Goal: Navigation & Orientation: Find specific page/section

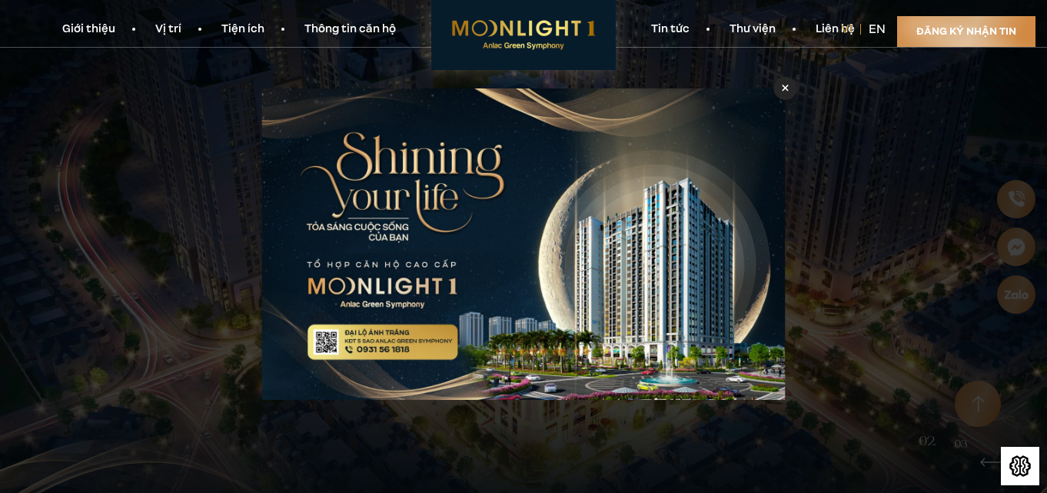
click at [767, 30] on link "Thư viện" at bounding box center [753, 30] width 86 height 16
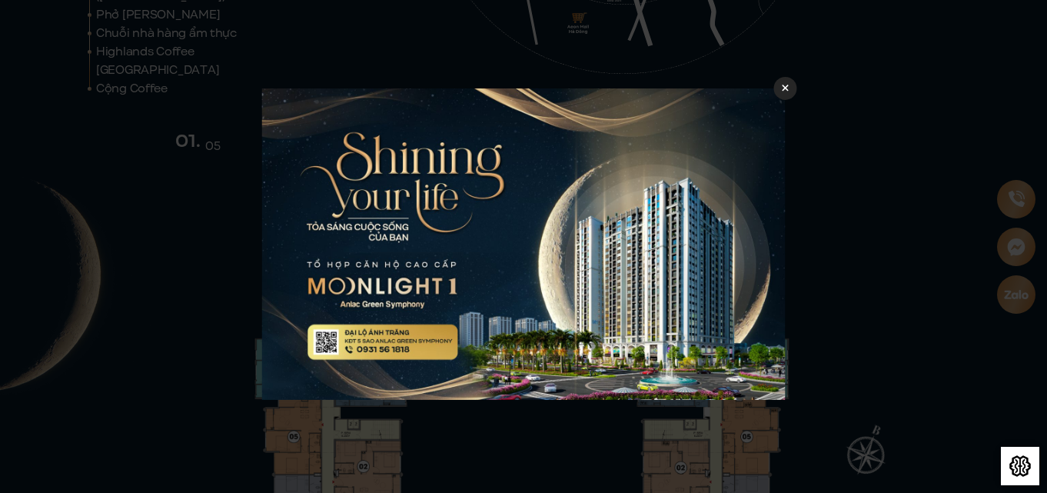
scroll to position [5111, 0]
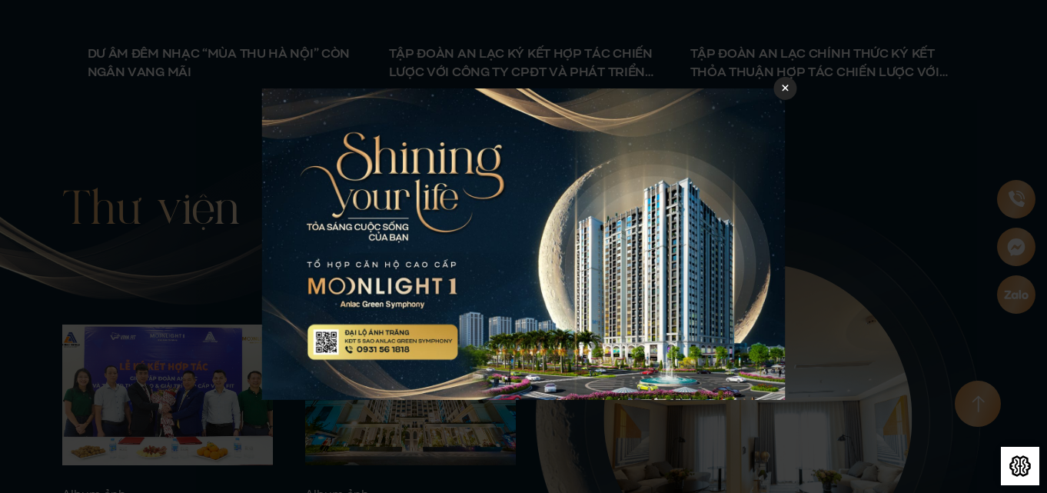
click at [786, 89] on icon at bounding box center [785, 88] width 7 height 7
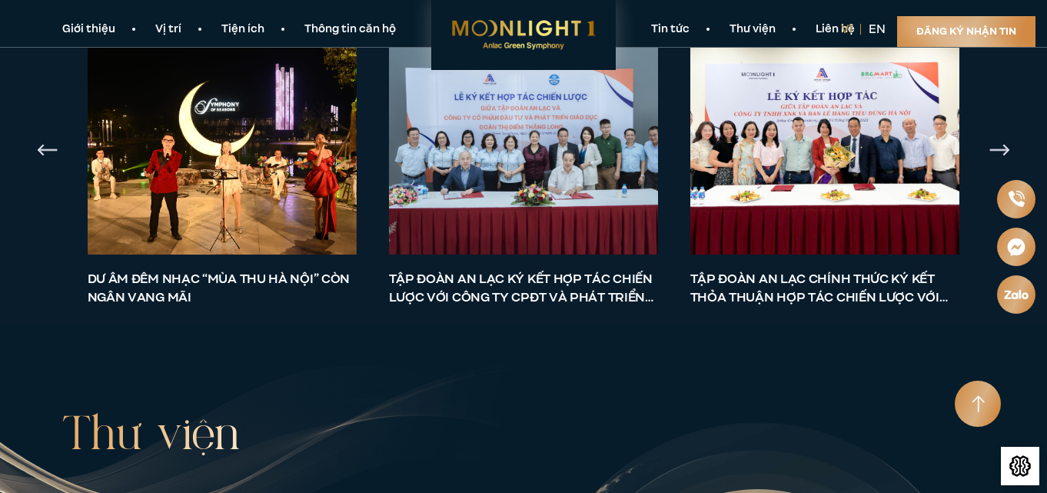
scroll to position [4777, 0]
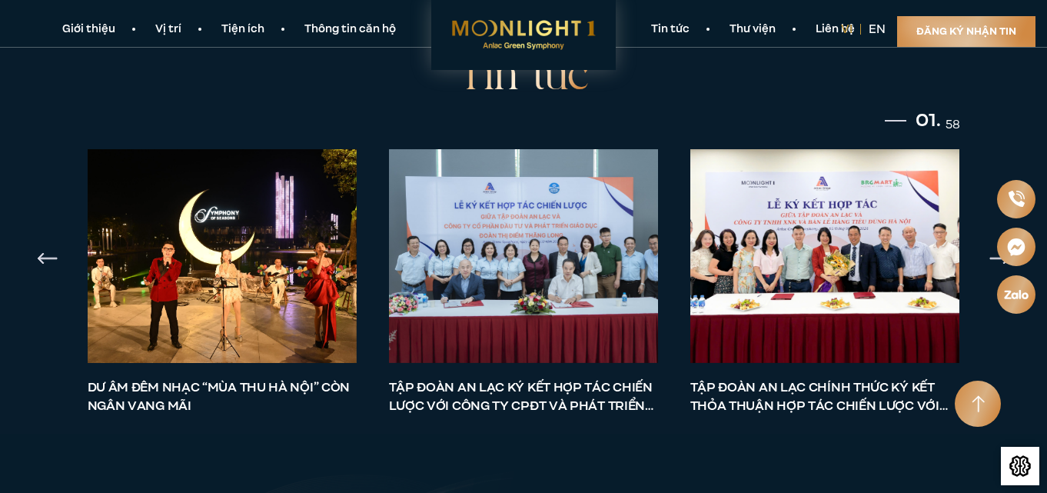
click at [349, 30] on link "Thông tin căn hộ" at bounding box center [349, 30] width 131 height 16
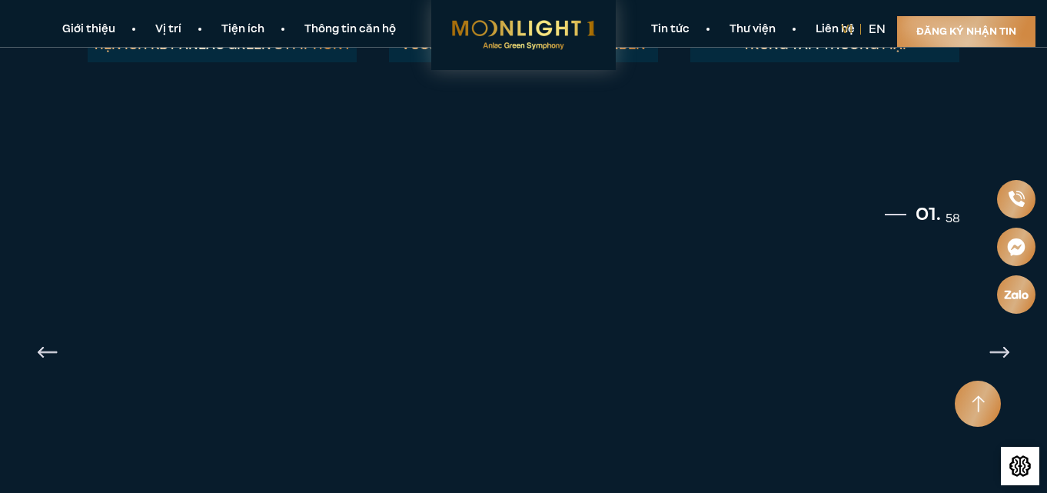
scroll to position [3061, 0]
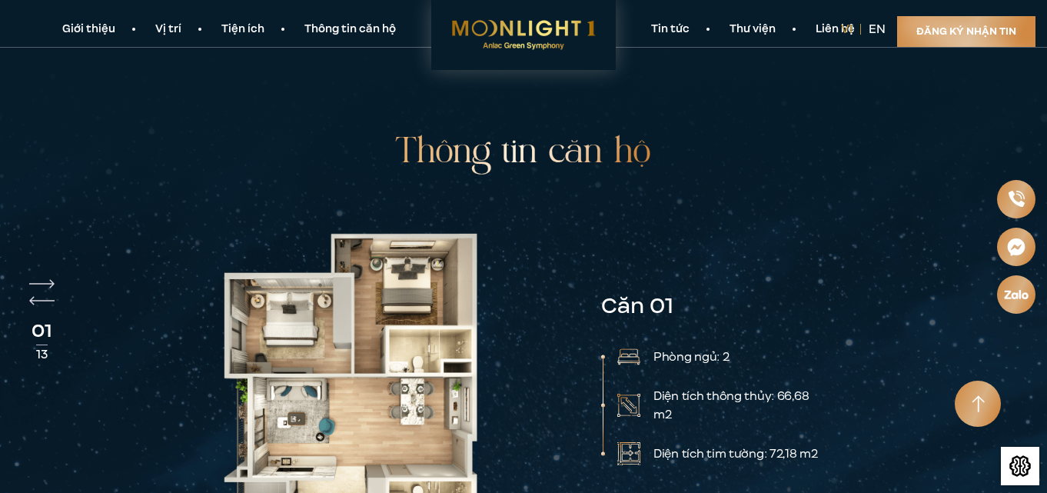
click at [747, 30] on link "Thư viện" at bounding box center [753, 30] width 86 height 16
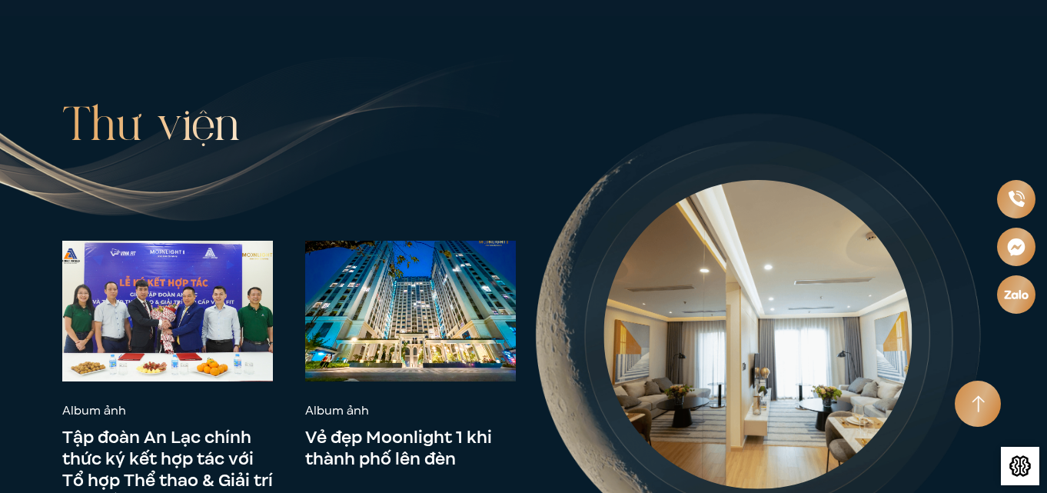
scroll to position [5265, 0]
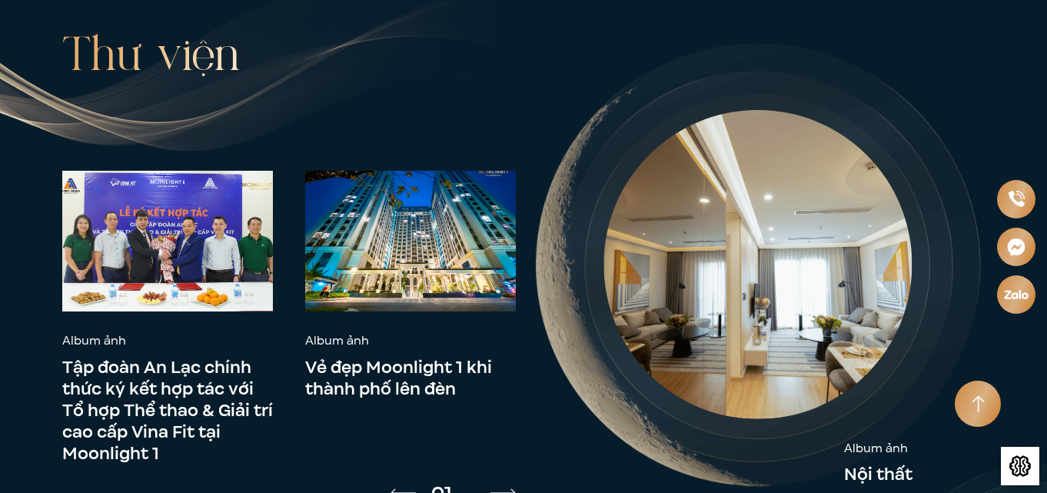
click at [504, 488] on img "Next slide" at bounding box center [503, 492] width 25 height 9
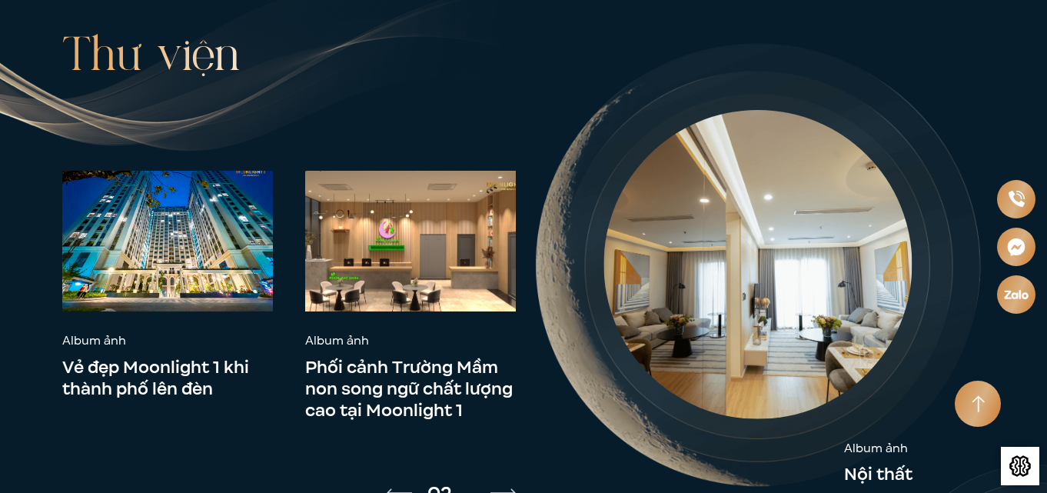
click at [513, 488] on img "Next slide" at bounding box center [503, 492] width 25 height 9
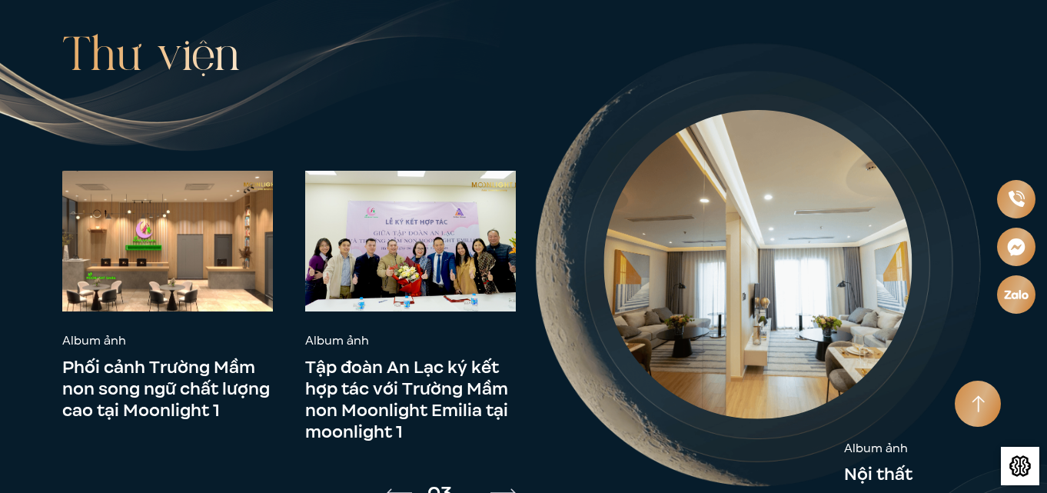
click at [513, 488] on img "Next slide" at bounding box center [503, 492] width 25 height 9
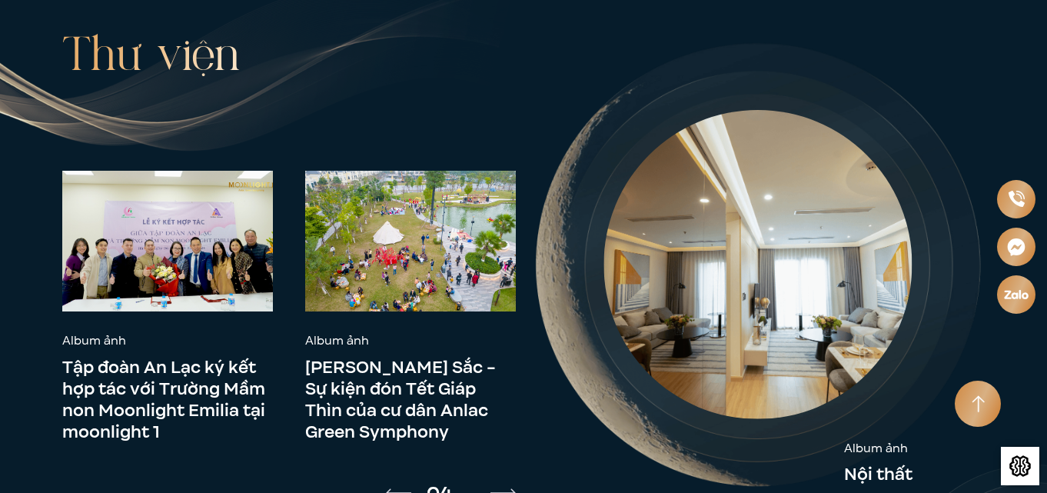
click at [513, 488] on img "Next slide" at bounding box center [503, 492] width 25 height 9
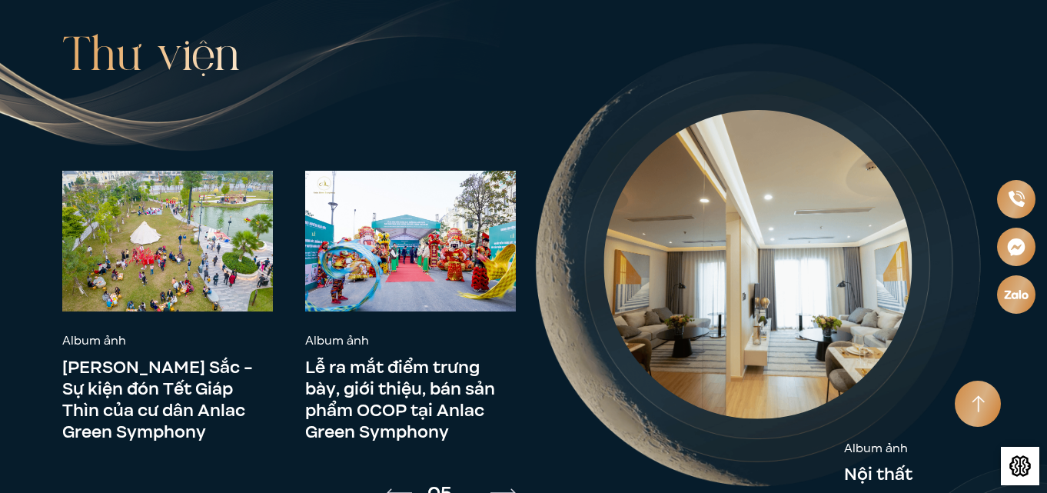
click at [513, 488] on img "Next slide" at bounding box center [503, 492] width 25 height 9
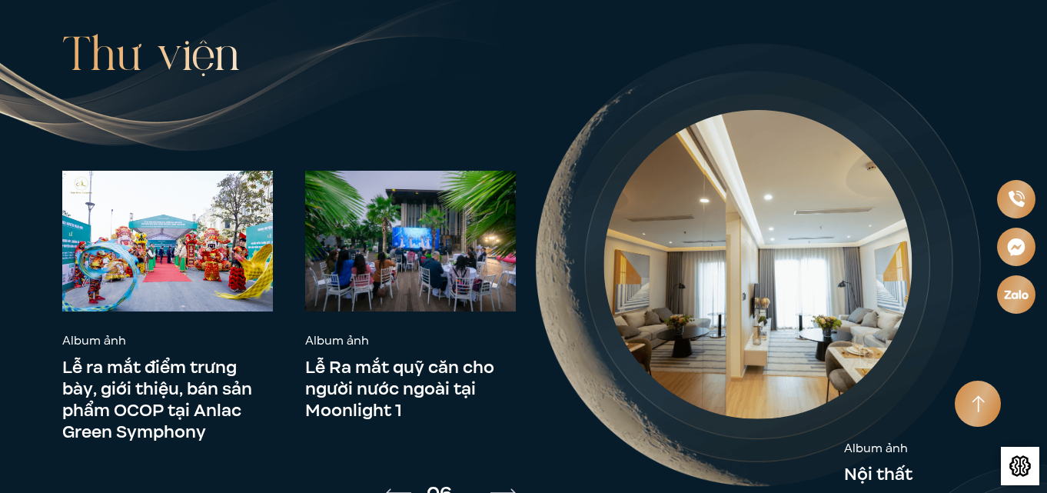
click at [513, 488] on img "Next slide" at bounding box center [503, 492] width 25 height 9
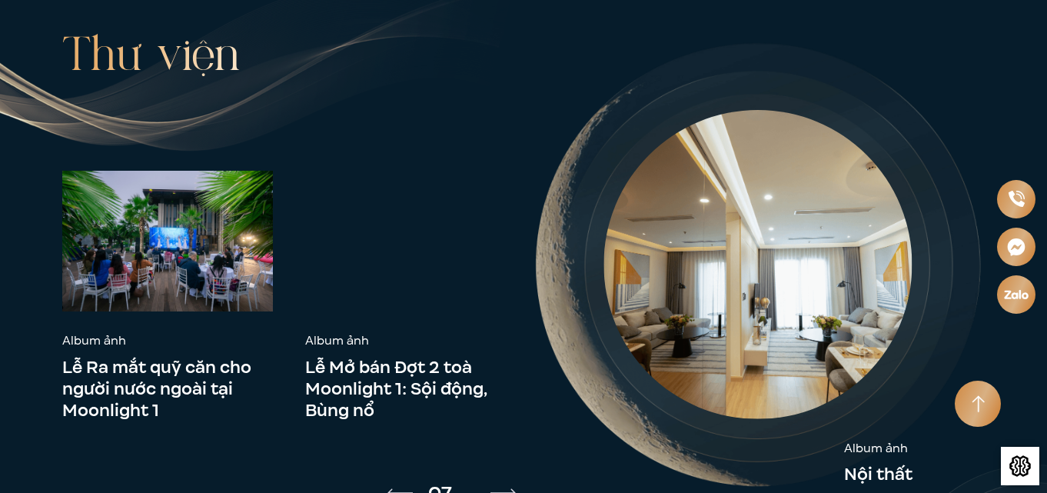
click at [513, 488] on img "Next slide" at bounding box center [503, 492] width 25 height 9
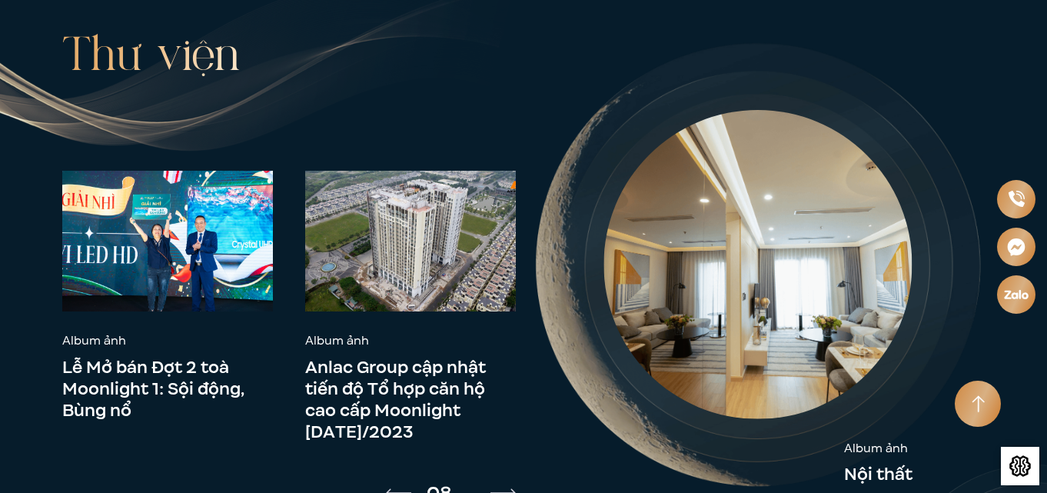
click at [513, 488] on img "Next slide" at bounding box center [503, 492] width 25 height 9
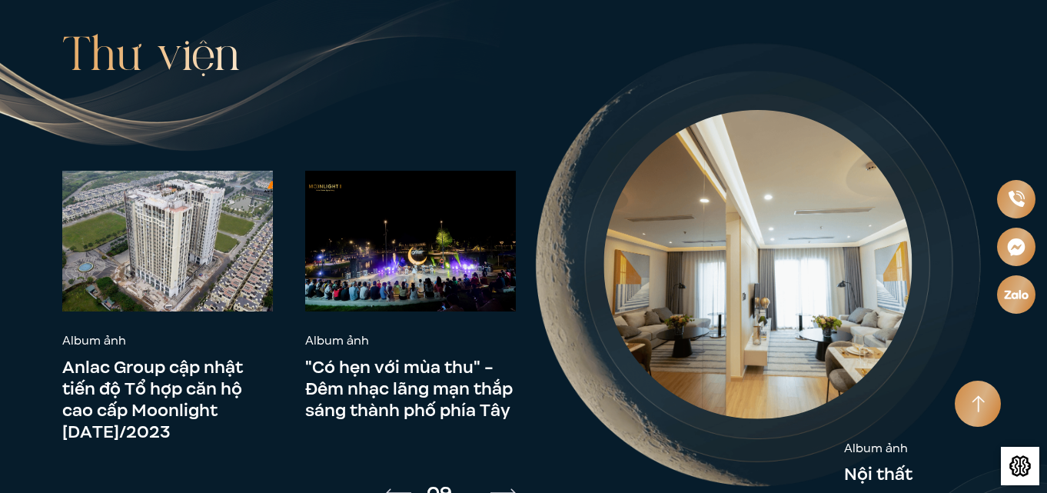
click at [513, 488] on img "Next slide" at bounding box center [503, 492] width 25 height 9
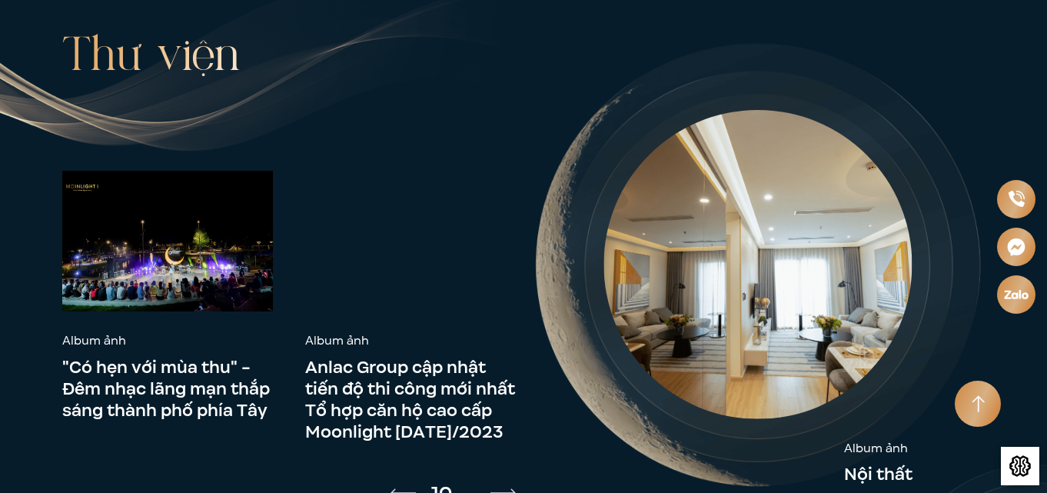
click at [513, 488] on img "Next slide" at bounding box center [503, 492] width 25 height 9
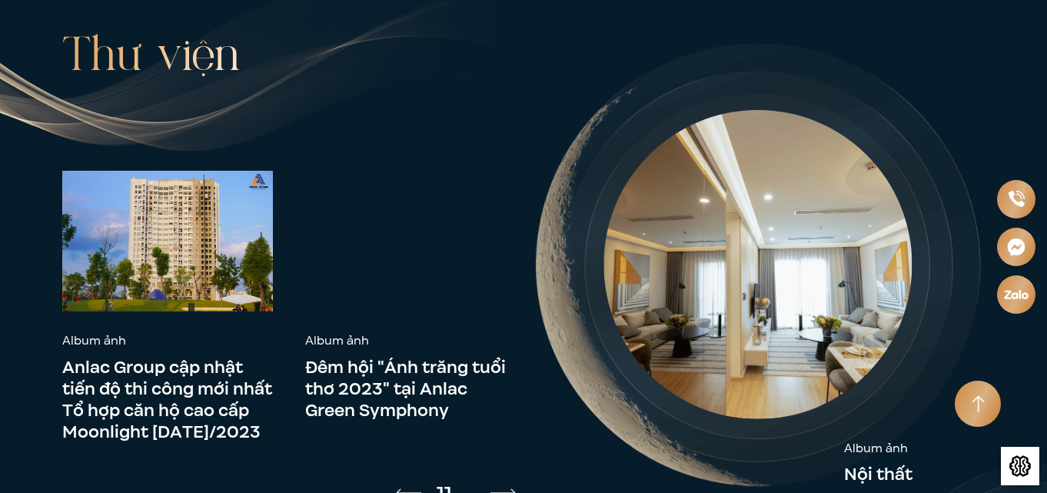
click at [513, 488] on img "Next slide" at bounding box center [503, 492] width 25 height 9
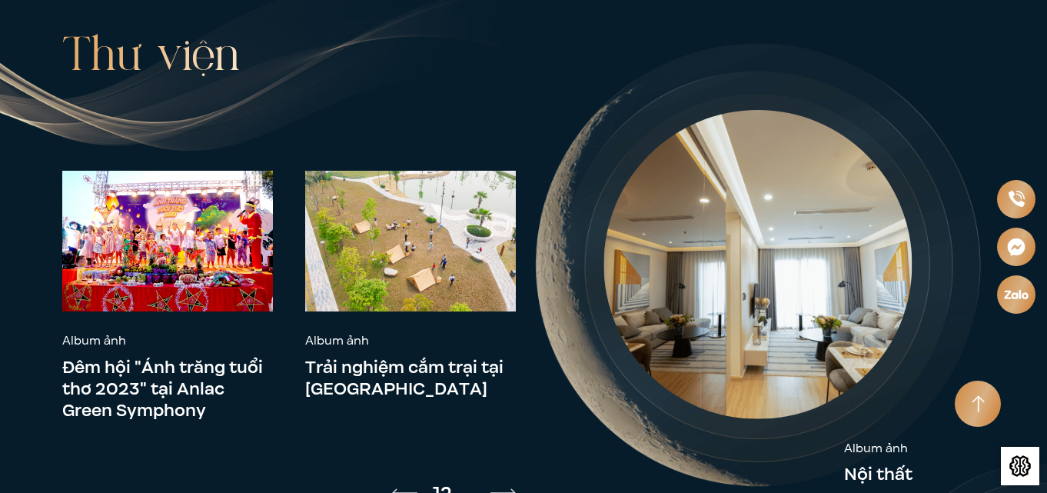
click at [513, 488] on img "Next slide" at bounding box center [503, 492] width 25 height 9
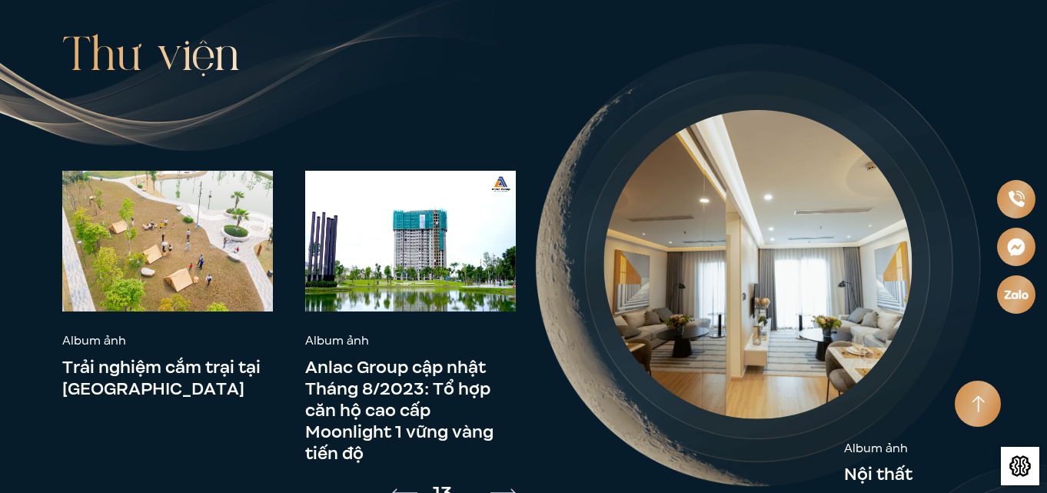
click at [513, 488] on img "Next slide" at bounding box center [503, 492] width 25 height 9
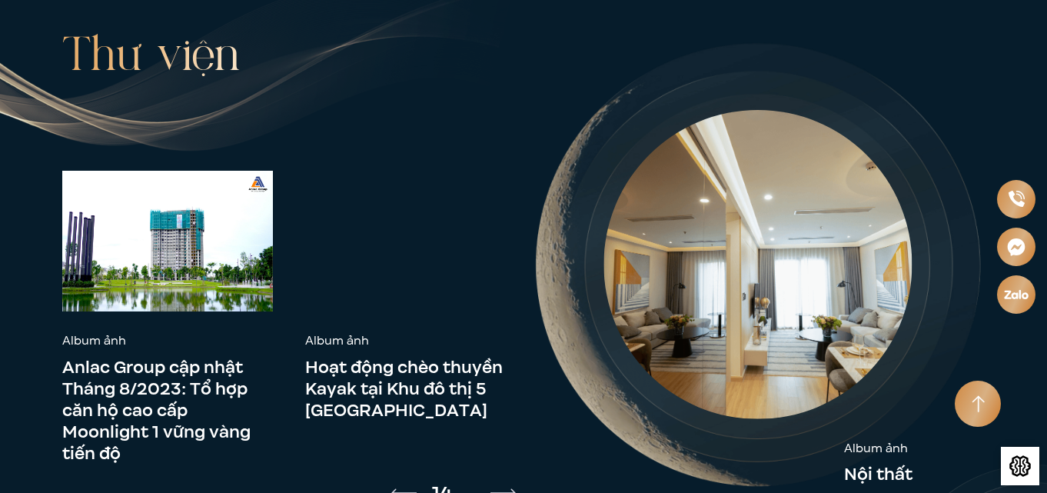
click at [513, 488] on img "Next slide" at bounding box center [503, 492] width 25 height 9
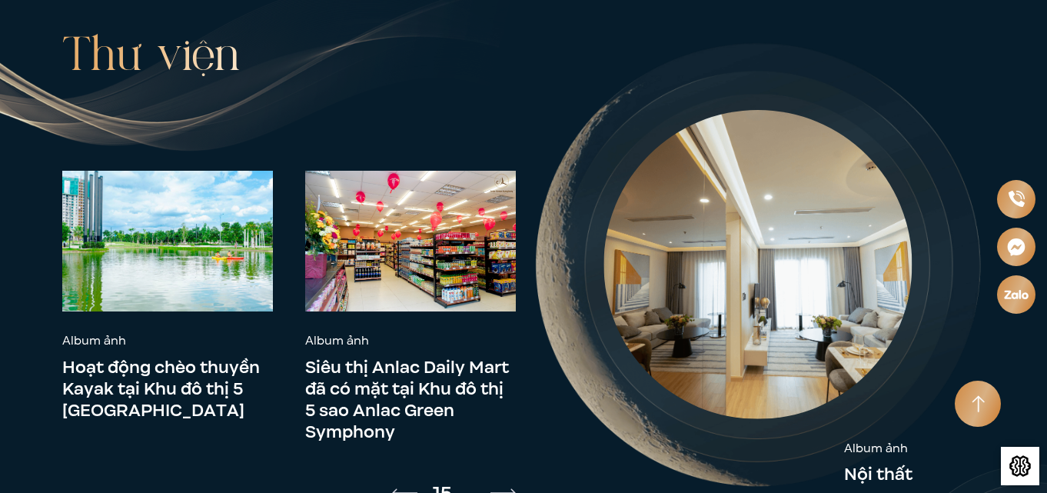
click at [513, 488] on img "Next slide" at bounding box center [503, 492] width 25 height 9
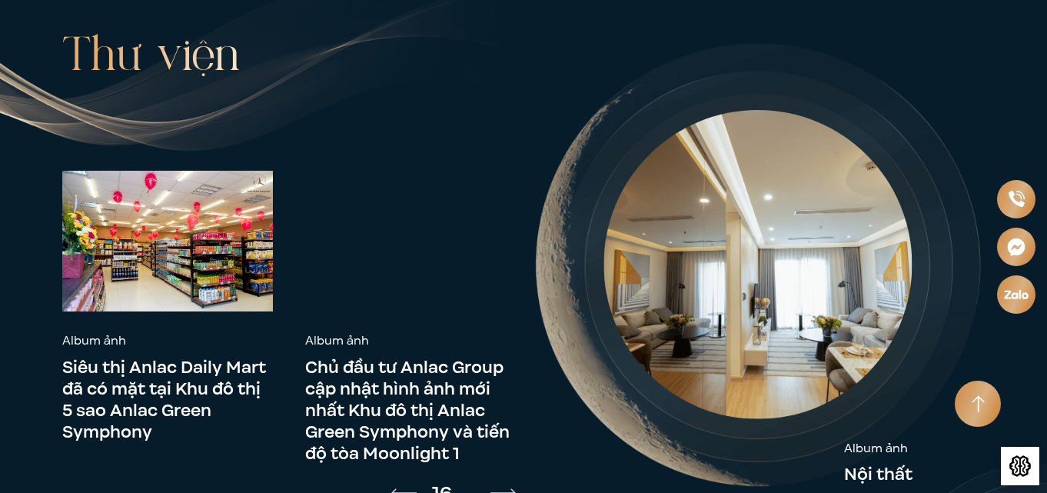
click at [513, 488] on img "Next slide" at bounding box center [503, 492] width 25 height 9
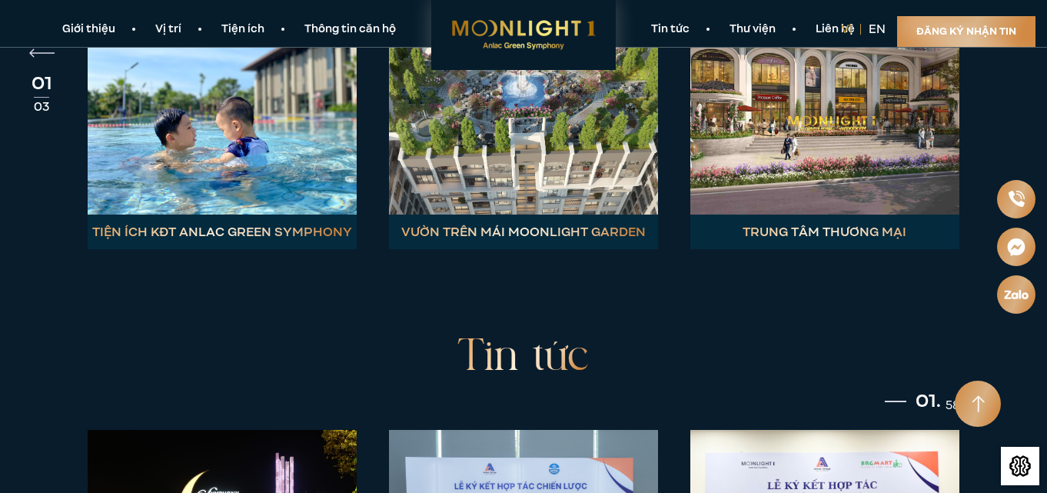
scroll to position [4419, 0]
